Goal: Find specific page/section

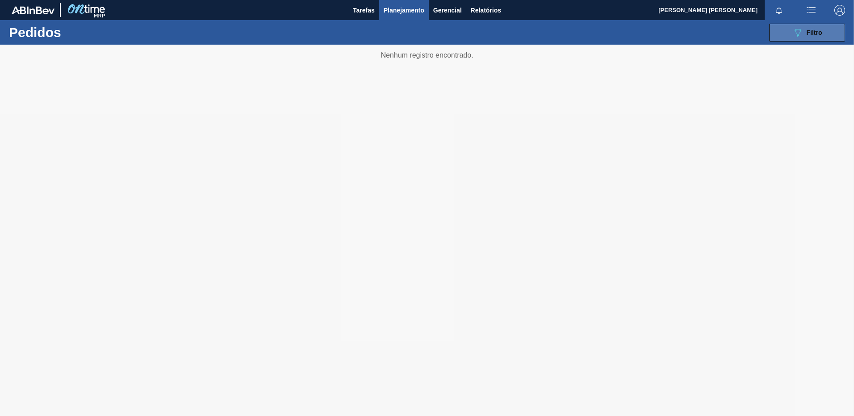
click at [790, 33] on button "089F7B8B-B2A5-4AFE-B5C0-19BA573D28AC Filtro" at bounding box center [807, 33] width 76 height 18
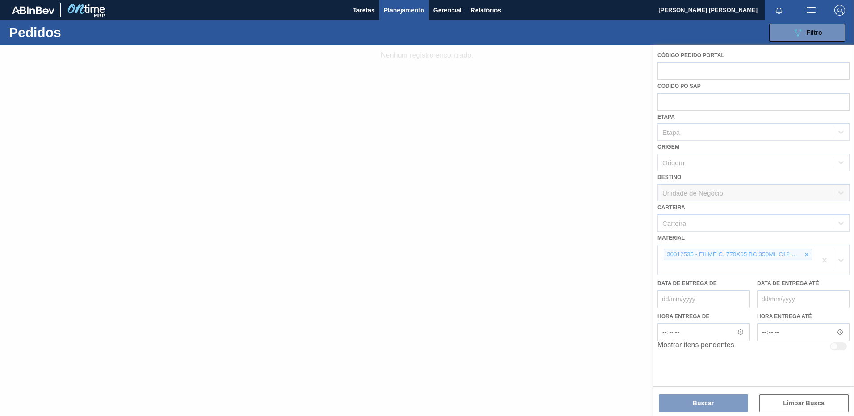
click at [829, 258] on div at bounding box center [427, 231] width 854 height 372
click at [824, 258] on div at bounding box center [427, 231] width 854 height 372
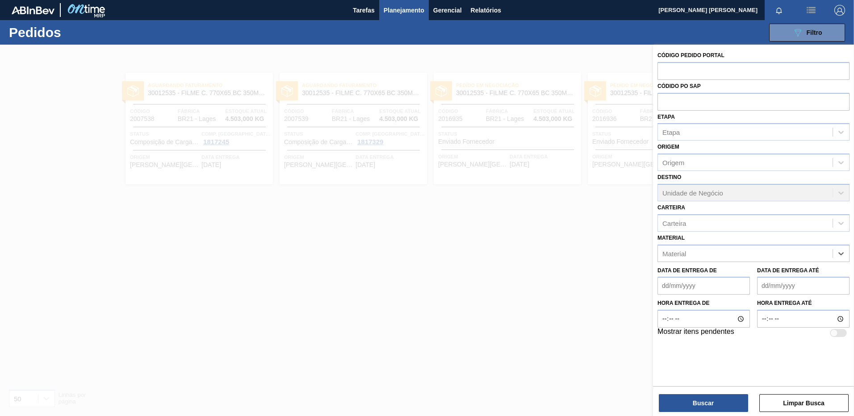
paste input "30003124"
type input "30003124"
click at [731, 277] on div "30003124 - LUPULO Arom. Oil Cascade" at bounding box center [753, 275] width 192 height 17
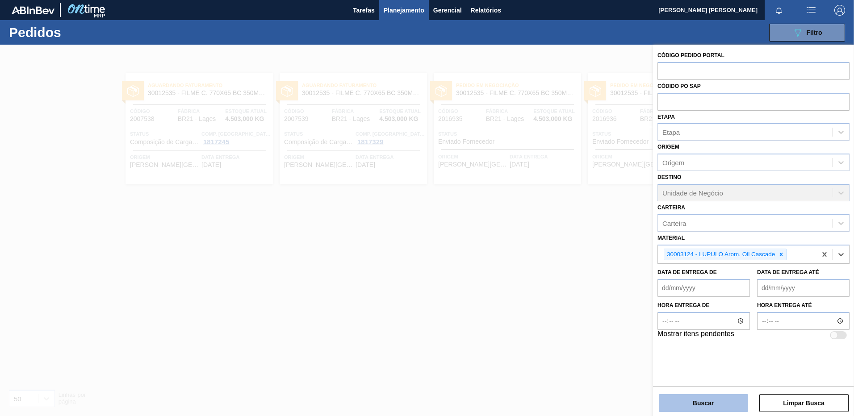
click at [727, 408] on button "Buscar" at bounding box center [703, 403] width 89 height 18
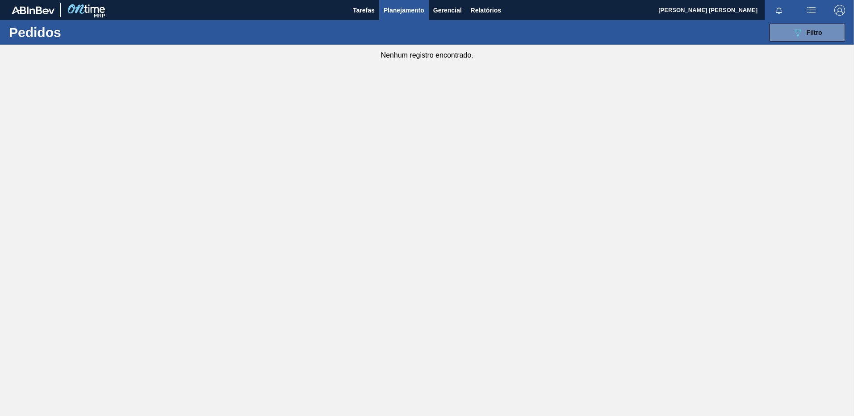
drag, startPoint x: 793, startPoint y: 34, endPoint x: 778, endPoint y: 89, distance: 56.4
click at [793, 34] on icon "089F7B8B-B2A5-4AFE-B5C0-19BA573D28AC" at bounding box center [797, 32] width 11 height 11
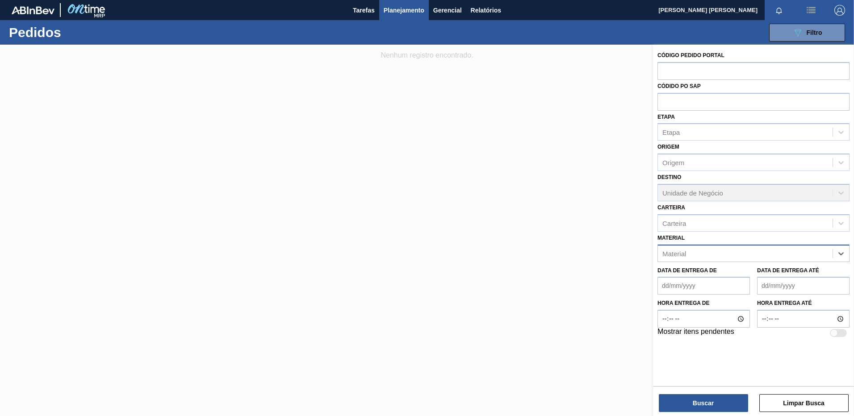
paste input "30034110"
type input "30034110"
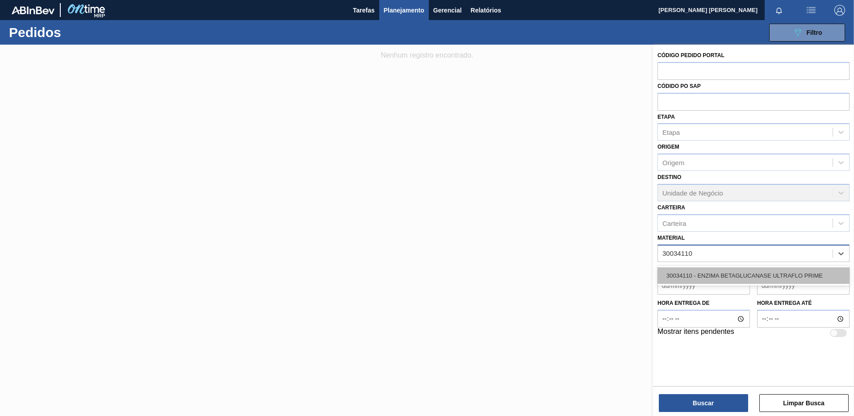
click at [748, 276] on div "30034110 - ENZIMA BETAGLUCANASE ULTRAFLO PRIME" at bounding box center [753, 275] width 192 height 17
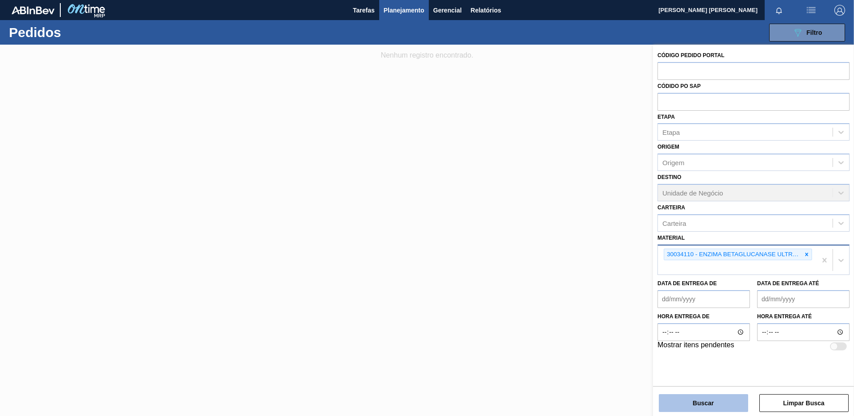
click at [714, 408] on button "Buscar" at bounding box center [703, 403] width 89 height 18
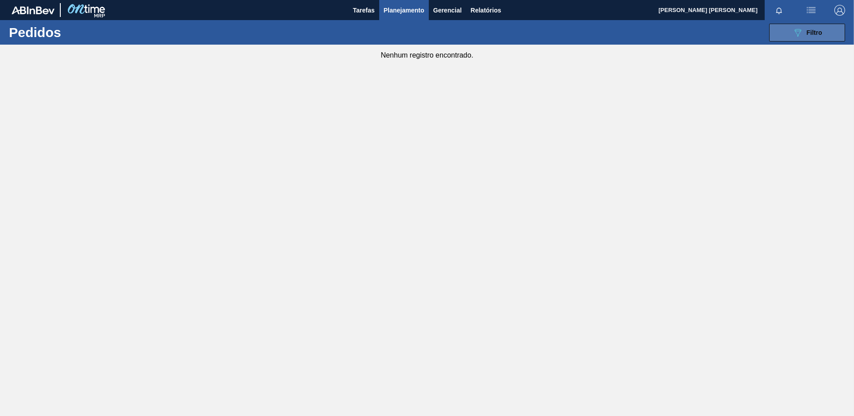
click at [781, 29] on button "089F7B8B-B2A5-4AFE-B5C0-19BA573D28AC Filtro" at bounding box center [807, 33] width 76 height 18
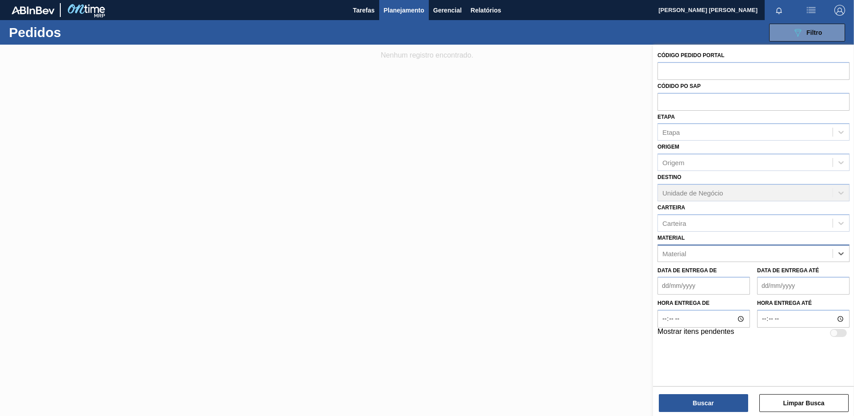
paste input "ENZIMA BETAGLUCANASE LAMINEX 5G"
type input "ENZIMA BETAGLUCANASE LAMINEX 5G"
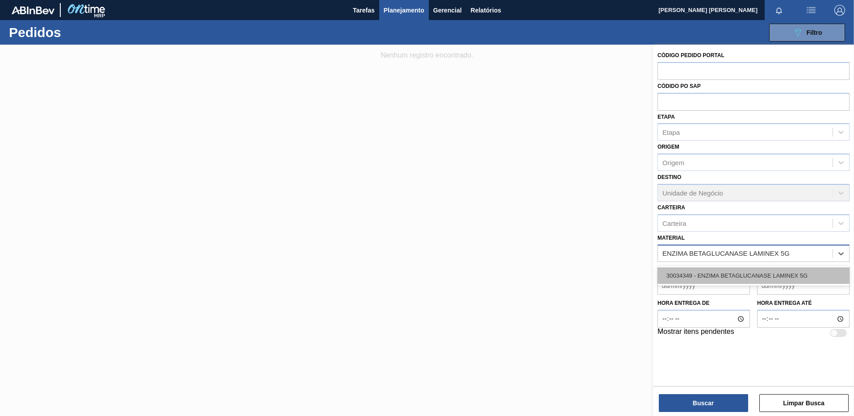
click at [759, 278] on div "30034349 - ENZIMA BETAGLUCANASE LAMINEX 5G" at bounding box center [753, 275] width 192 height 17
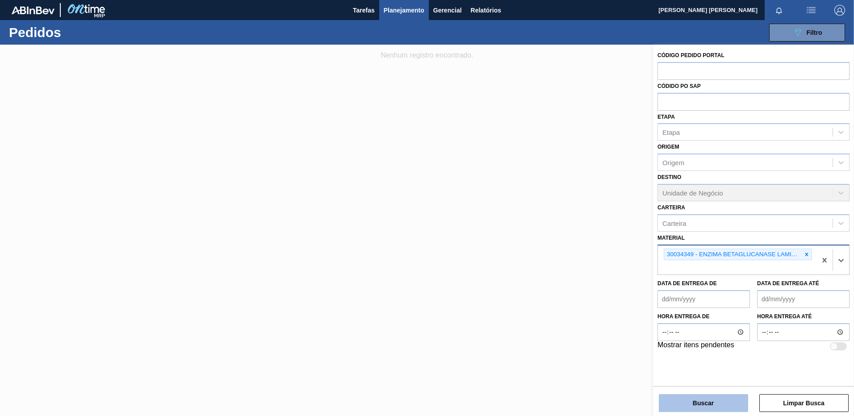
click at [711, 401] on button "Buscar" at bounding box center [703, 403] width 89 height 18
